Goal: Task Accomplishment & Management: Complete application form

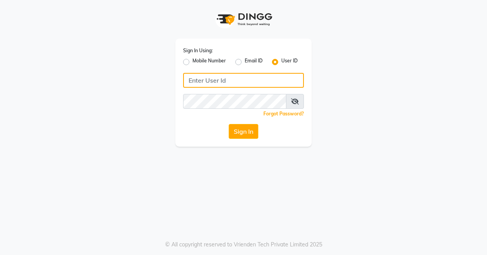
type input "bloghairandbueaty"
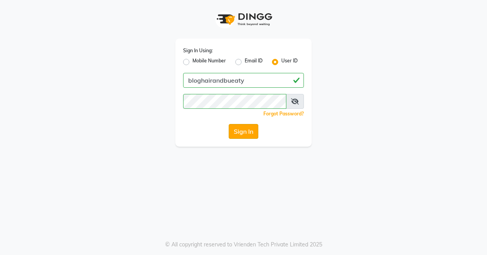
click at [242, 131] on button "Sign In" at bounding box center [244, 131] width 30 height 15
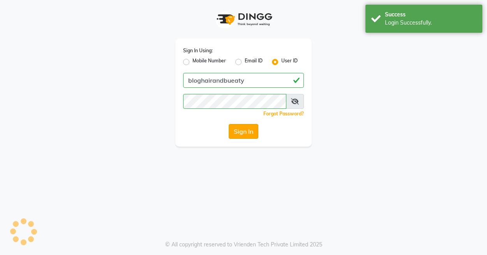
select select "8741"
select select "service"
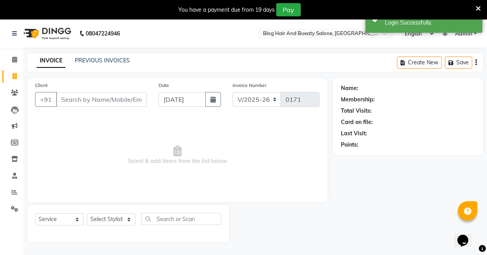
click at [106, 64] on div "PREVIOUS INVOICES" at bounding box center [102, 61] width 55 height 8
click at [107, 57] on link "PREVIOUS INVOICES" at bounding box center [102, 60] width 55 height 7
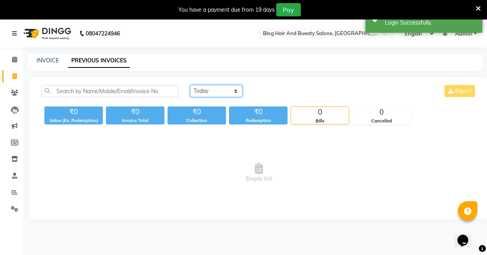
click at [237, 94] on select "[DATE] [DATE] Custom Range" at bounding box center [216, 91] width 52 height 12
select select "[DATE]"
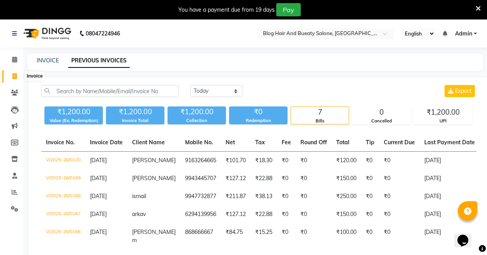
click at [16, 72] on span at bounding box center [15, 76] width 14 height 9
select select "8741"
select select "service"
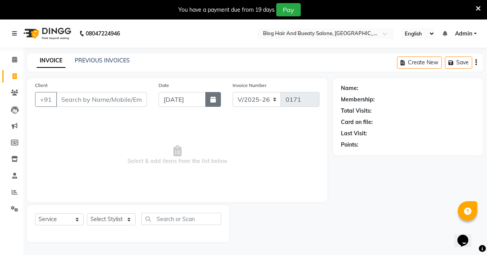
click at [212, 102] on icon "button" at bounding box center [212, 99] width 5 height 6
select select "9"
select select "2025"
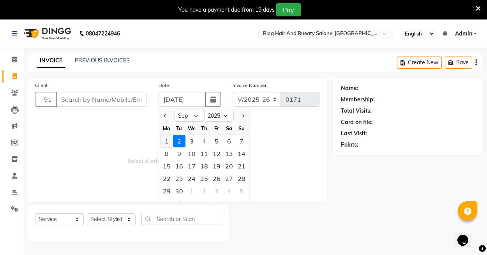
click at [170, 139] on div "1" at bounding box center [167, 141] width 12 height 12
type input "[DATE]"
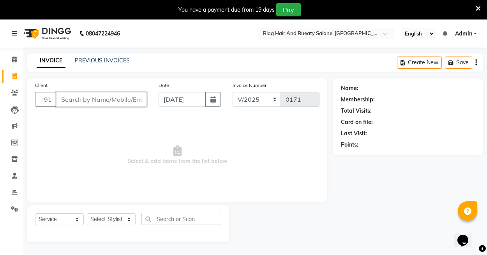
click at [101, 99] on input "Client" at bounding box center [101, 99] width 91 height 15
click at [213, 101] on icon "button" at bounding box center [212, 99] width 5 height 6
select select "9"
select select "2025"
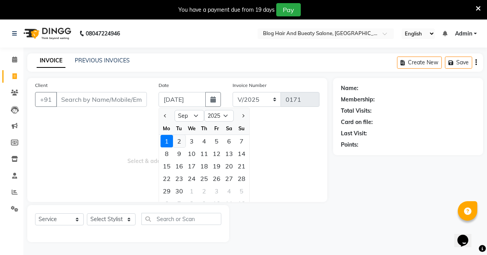
click at [179, 145] on div "2" at bounding box center [179, 141] width 12 height 12
type input "[DATE]"
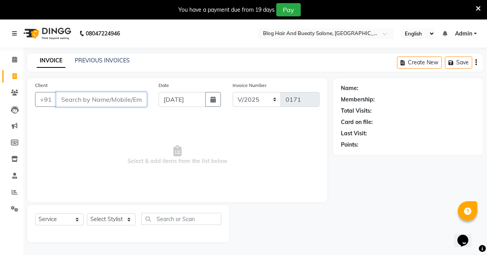
click at [76, 100] on input "Client" at bounding box center [101, 99] width 91 height 15
type input "7012334042"
click at [118, 101] on span "Add Client" at bounding box center [126, 99] width 31 height 8
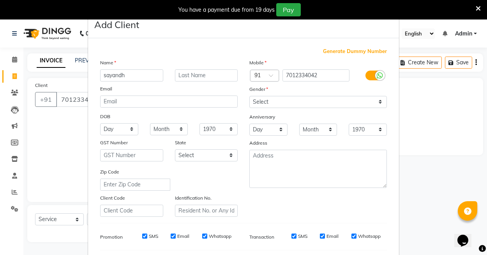
type input "sayandh"
click at [269, 101] on select "Select [DEMOGRAPHIC_DATA] [DEMOGRAPHIC_DATA] Other Prefer Not To Say" at bounding box center [318, 102] width 138 height 12
select select "[DEMOGRAPHIC_DATA]"
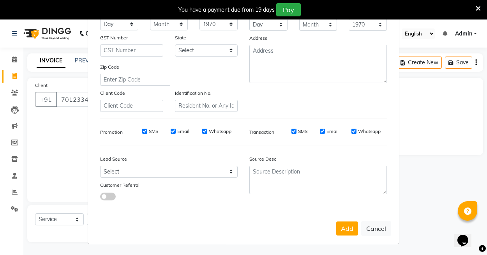
scroll to position [104, 0]
click at [348, 227] on button "Add" at bounding box center [347, 229] width 22 height 14
select select
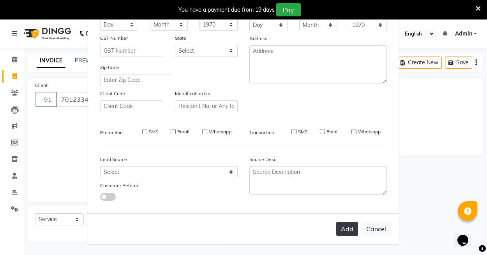
select select
checkbox input "false"
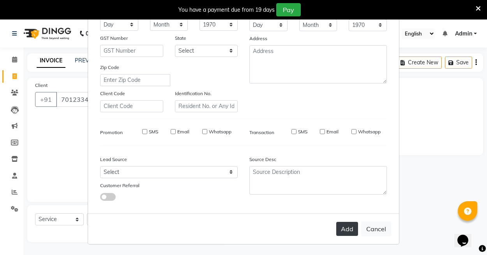
checkbox input "false"
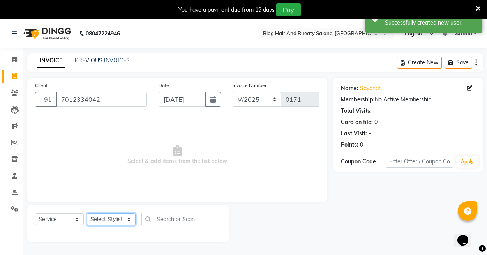
select select "89036"
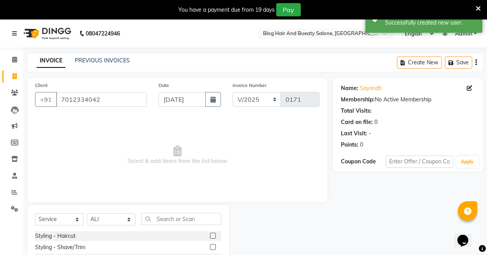
click at [215, 235] on label at bounding box center [213, 236] width 6 height 6
click at [215, 235] on input "checkbox" at bounding box center [212, 235] width 5 height 5
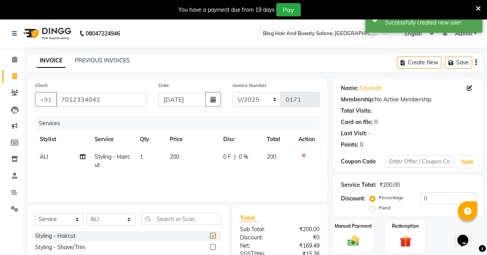
checkbox input "false"
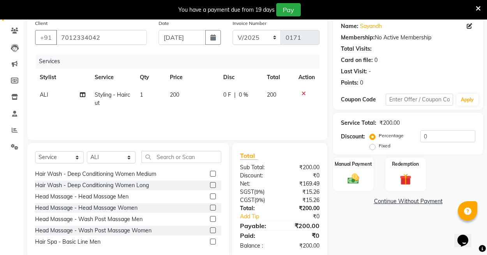
scroll to position [63, 0]
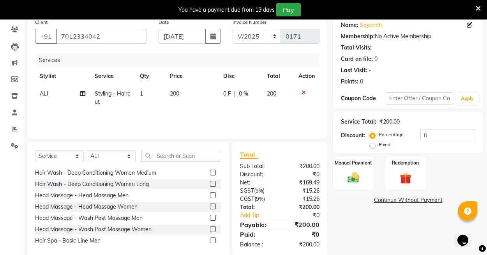
click at [379, 147] on label "Fixed" at bounding box center [385, 144] width 12 height 7
click at [375, 147] on input "Fixed" at bounding box center [373, 144] width 5 height 5
radio input "true"
click at [426, 136] on input "0" at bounding box center [448, 135] width 55 height 12
type input "50"
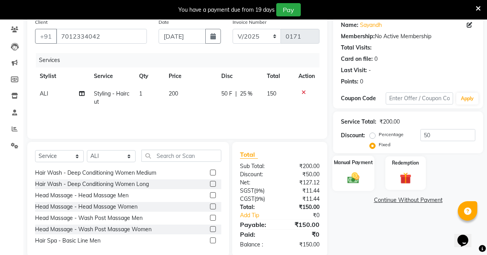
click at [341, 174] on div "Manual Payment" at bounding box center [353, 173] width 42 height 35
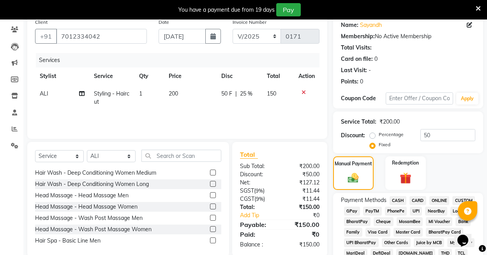
click at [415, 209] on span "UPI" at bounding box center [416, 211] width 12 height 9
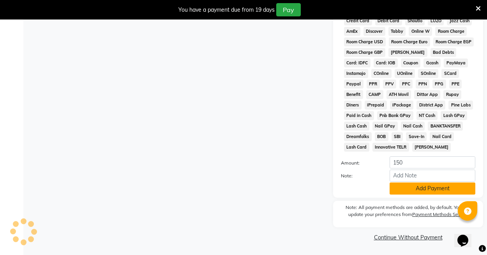
scroll to position [379, 0]
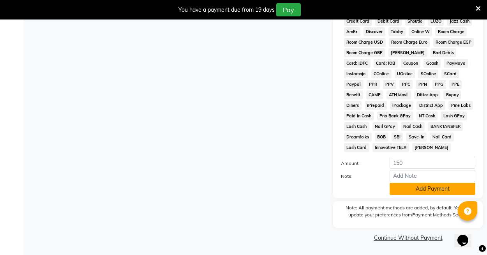
click at [412, 188] on button "Add Payment" at bounding box center [433, 189] width 86 height 12
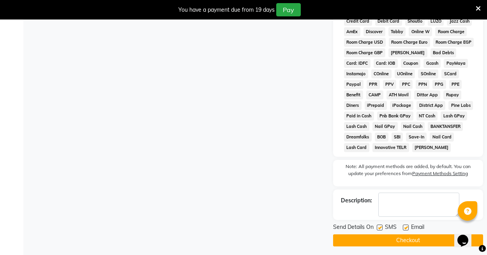
click at [406, 226] on label at bounding box center [406, 227] width 6 height 6
click at [406, 226] on input "checkbox" at bounding box center [405, 227] width 5 height 5
checkbox input "false"
click at [397, 240] on button "Checkout" at bounding box center [408, 240] width 150 height 12
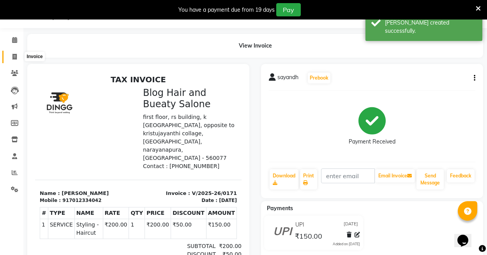
click at [14, 57] on icon at bounding box center [14, 57] width 4 height 6
select select "service"
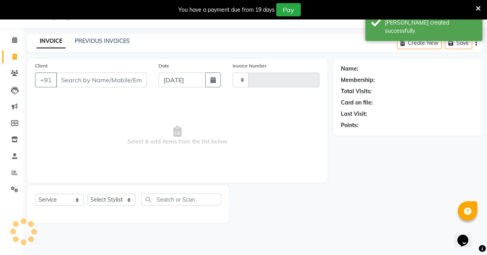
type input "0172"
select select "8741"
click at [79, 83] on input "Client" at bounding box center [101, 79] width 91 height 15
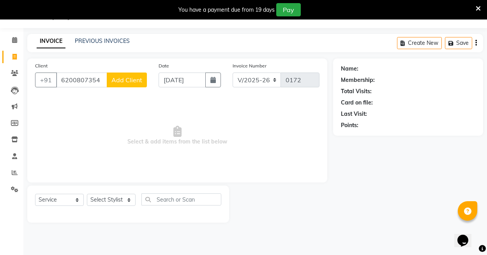
type input "6200807354"
click at [116, 81] on span "Add Client" at bounding box center [126, 80] width 31 height 8
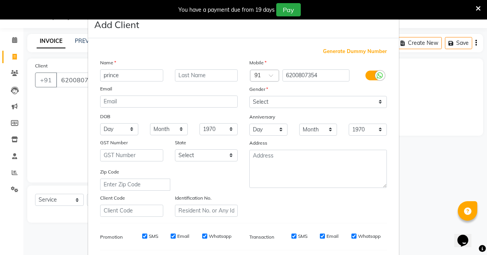
type input "prince"
click at [270, 102] on select "Select [DEMOGRAPHIC_DATA] [DEMOGRAPHIC_DATA] Other Prefer Not To Say" at bounding box center [318, 102] width 138 height 12
select select "[DEMOGRAPHIC_DATA]"
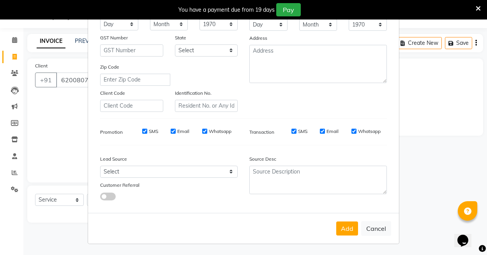
scroll to position [104, 0]
click at [350, 225] on button "Add" at bounding box center [347, 229] width 22 height 14
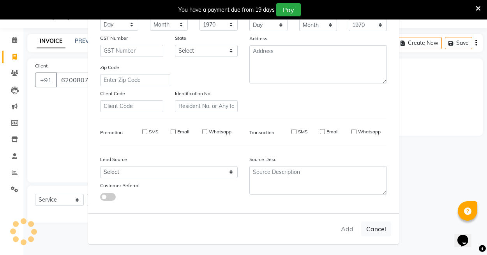
select select
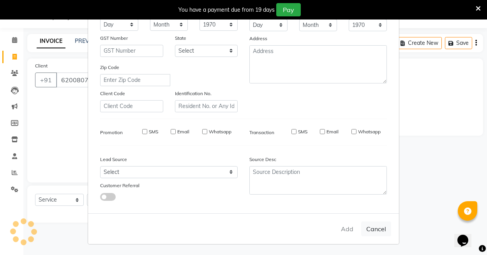
select select
checkbox input "false"
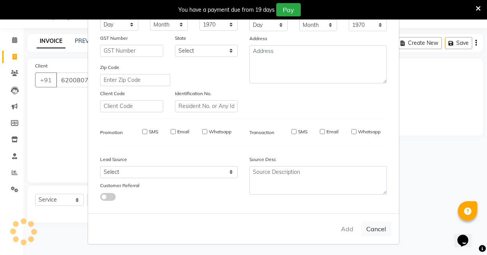
checkbox input "false"
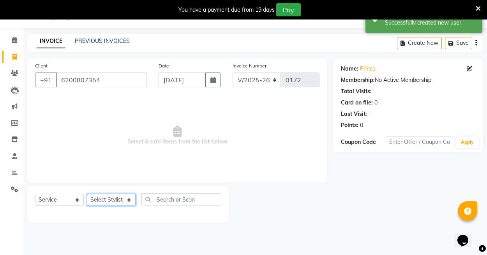
click at [130, 196] on select "Select Stylist ALI Manager [PERSON_NAME] [PERSON_NAME]" at bounding box center [111, 200] width 49 height 12
select select "89036"
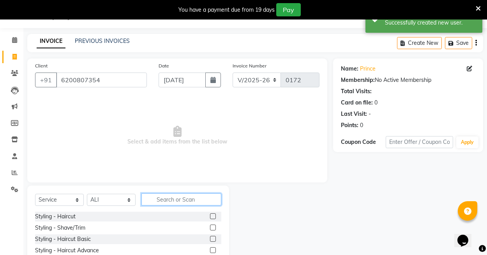
click at [159, 199] on input "text" at bounding box center [181, 199] width 80 height 12
click at [214, 228] on label at bounding box center [213, 227] width 6 height 6
click at [214, 228] on input "checkbox" at bounding box center [212, 227] width 5 height 5
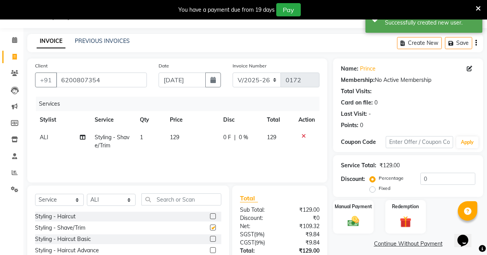
checkbox input "false"
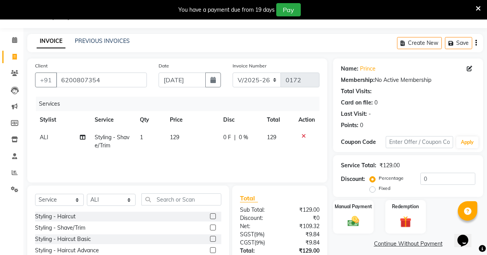
click at [379, 188] on label "Fixed" at bounding box center [385, 188] width 12 height 7
click at [373, 188] on input "Fixed" at bounding box center [373, 188] width 5 height 5
radio input "true"
click at [426, 178] on input "0" at bounding box center [448, 179] width 55 height 12
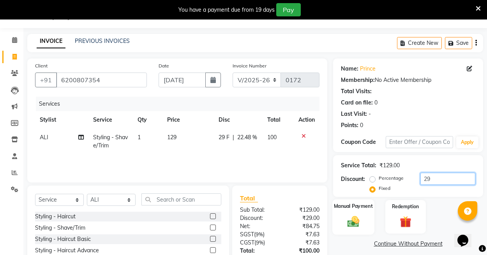
type input "29"
click at [358, 210] on div "Manual Payment" at bounding box center [353, 216] width 42 height 35
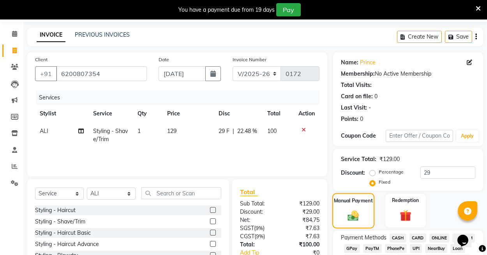
scroll to position [60, 0]
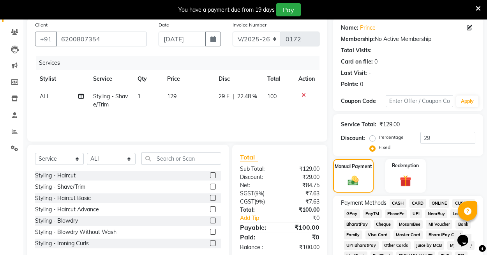
click at [417, 212] on span "UPI" at bounding box center [416, 213] width 12 height 9
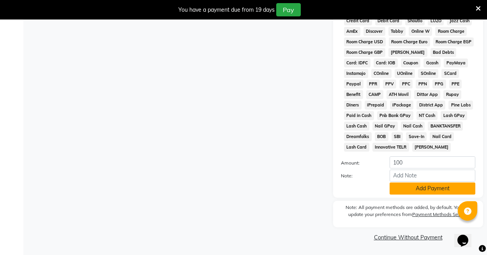
scroll to position [379, 0]
click at [408, 189] on button "Add Payment" at bounding box center [433, 189] width 86 height 12
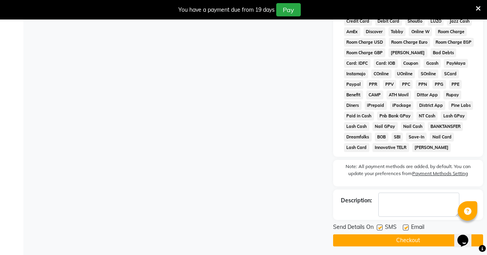
click at [406, 228] on label at bounding box center [406, 227] width 6 height 6
click at [406, 228] on input "checkbox" at bounding box center [405, 227] width 5 height 5
checkbox input "false"
click at [399, 241] on button "Checkout" at bounding box center [408, 240] width 150 height 12
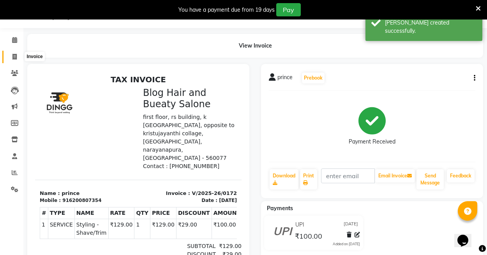
click at [15, 54] on icon at bounding box center [14, 57] width 4 height 6
select select "service"
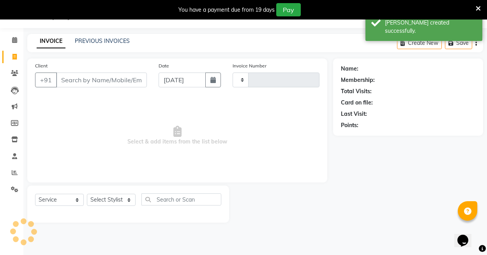
type input "0173"
select select "8741"
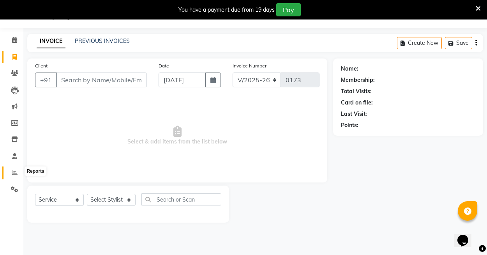
click at [16, 170] on icon at bounding box center [15, 173] width 6 height 6
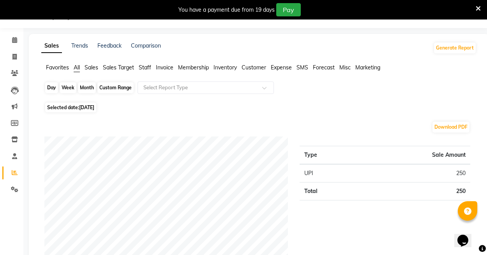
click at [53, 88] on div "Day" at bounding box center [51, 87] width 13 height 11
select select "9"
select select "2025"
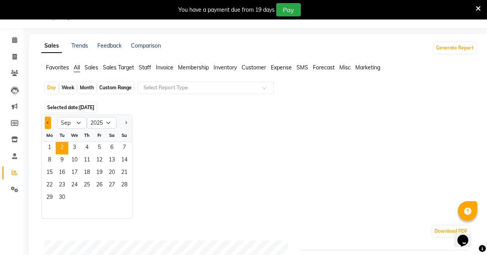
click at [47, 123] on button "Previous month" at bounding box center [48, 123] width 6 height 12
select select "8"
click at [91, 196] on span "28" at bounding box center [87, 198] width 12 height 12
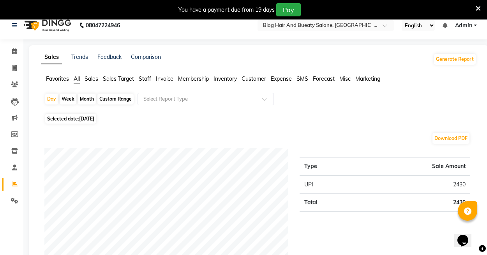
scroll to position [10, 0]
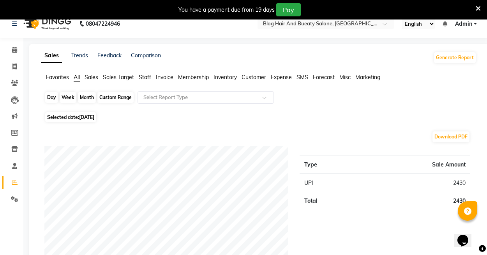
click at [52, 98] on div "Day" at bounding box center [51, 97] width 13 height 11
select select "8"
select select "2025"
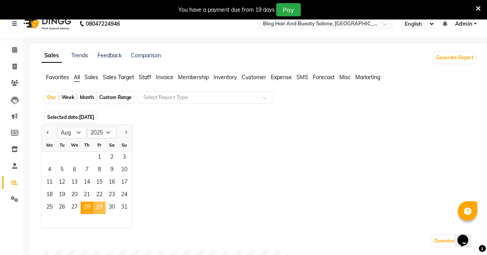
click at [103, 210] on span "29" at bounding box center [99, 207] width 12 height 12
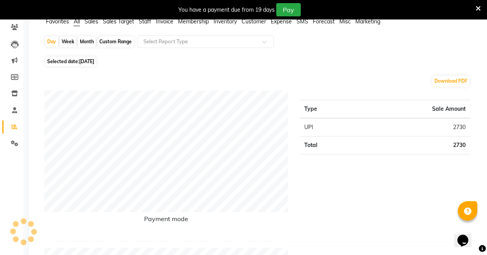
scroll to position [55, 0]
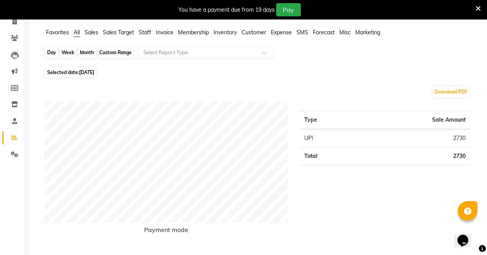
click at [53, 54] on div "Day" at bounding box center [51, 52] width 13 height 11
select select "8"
select select "2025"
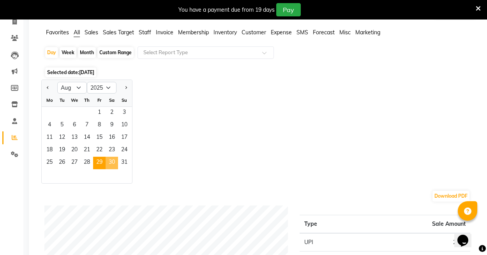
click at [111, 163] on span "30" at bounding box center [112, 163] width 12 height 12
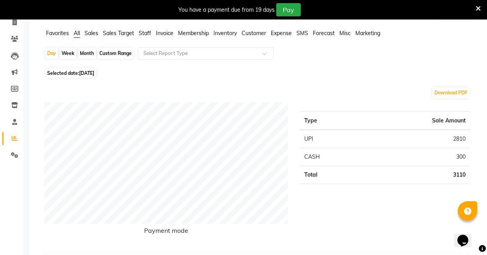
scroll to position [26, 0]
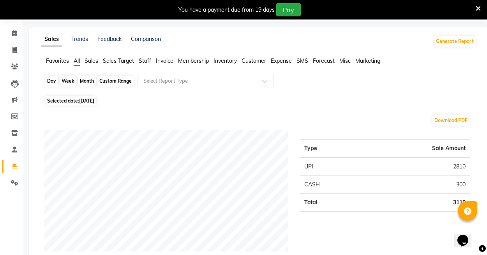
click at [53, 84] on div "Day" at bounding box center [51, 81] width 13 height 11
select select "8"
select select "2025"
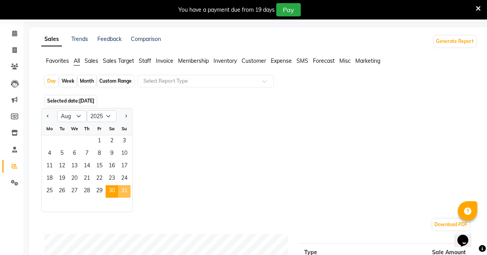
click at [125, 192] on span "31" at bounding box center [124, 191] width 12 height 12
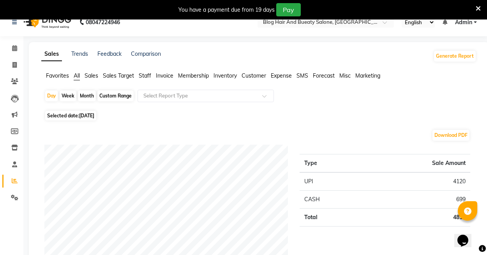
scroll to position [25, 0]
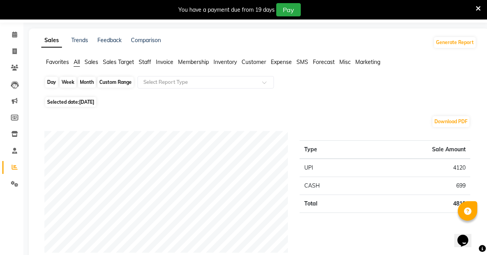
click at [53, 83] on div "Day" at bounding box center [51, 82] width 13 height 11
select select "8"
select select "2025"
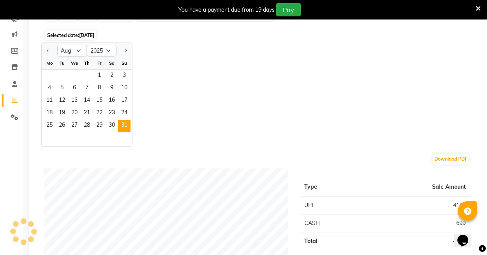
scroll to position [90, 0]
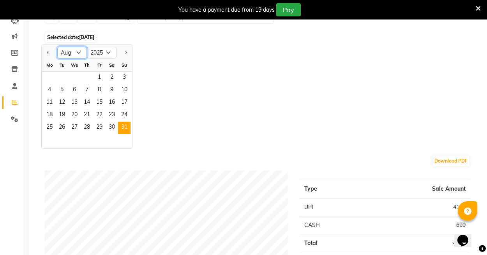
click at [79, 51] on select "Jan Feb Mar Apr May Jun [DATE] Aug Sep Oct Nov Dec" at bounding box center [72, 53] width 30 height 12
select select "9"
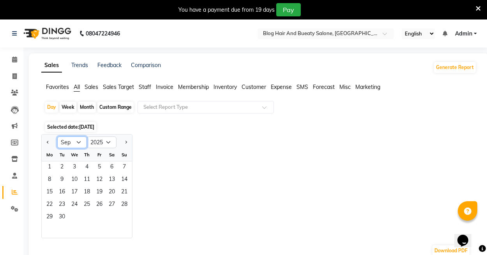
scroll to position [0, 0]
click at [50, 166] on span "1" at bounding box center [49, 167] width 12 height 12
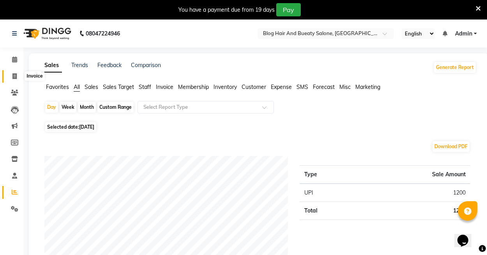
click at [18, 77] on span at bounding box center [15, 76] width 14 height 9
select select "service"
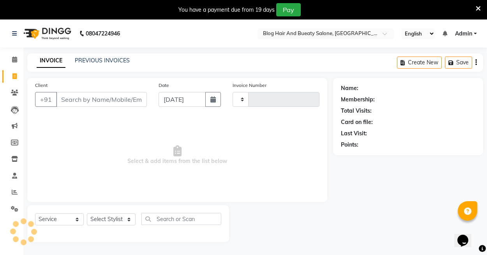
type input "0173"
select select "8741"
click at [69, 152] on span "Select & add items from the list below" at bounding box center [177, 155] width 285 height 78
click at [18, 61] on span at bounding box center [15, 59] width 14 height 9
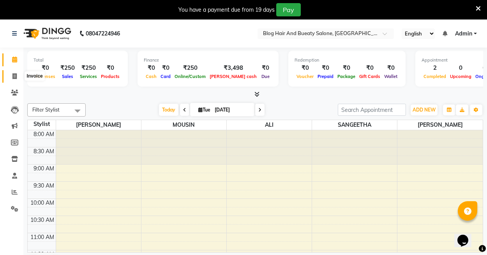
click at [17, 77] on span at bounding box center [15, 76] width 14 height 9
select select "8741"
select select "service"
